Goal: Book appointment/travel/reservation

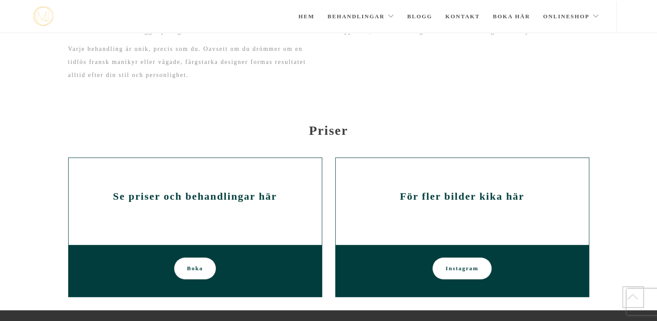
scroll to position [445, 0]
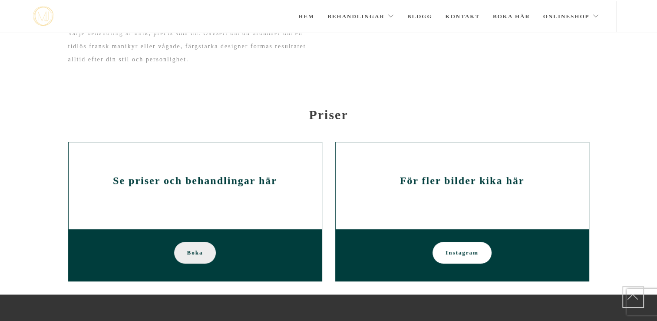
click at [195, 255] on span "Boka" at bounding box center [195, 253] width 16 height 22
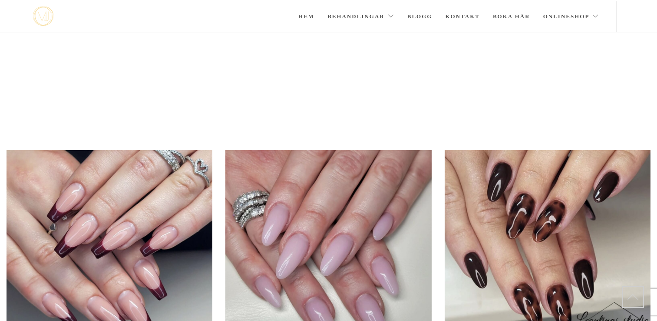
scroll to position [445, 0]
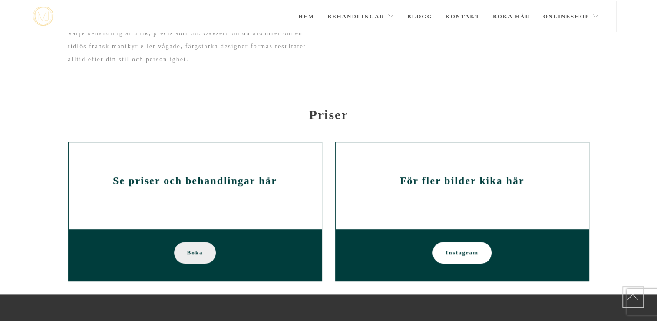
click at [197, 254] on span "Boka" at bounding box center [195, 253] width 16 height 22
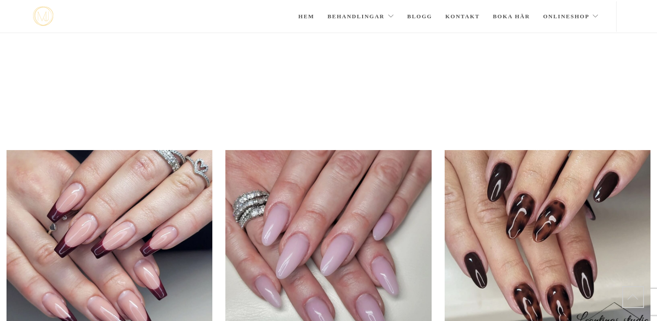
scroll to position [445, 0]
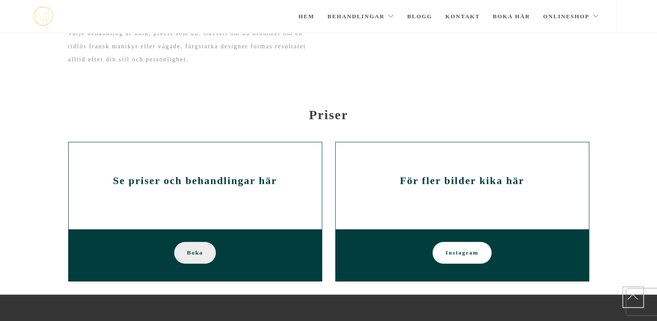
click at [201, 251] on span "Boka" at bounding box center [195, 253] width 16 height 22
